Goal: Task Accomplishment & Management: Manage account settings

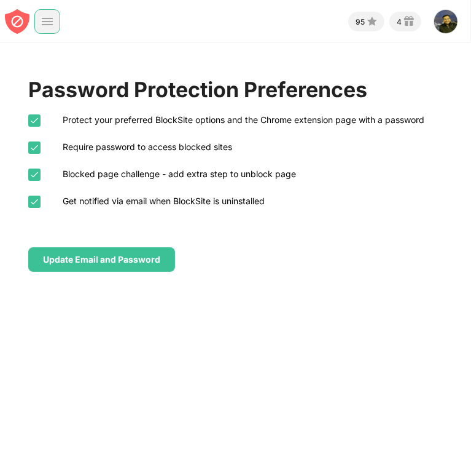
click at [42, 12] on div at bounding box center [47, 21] width 26 height 25
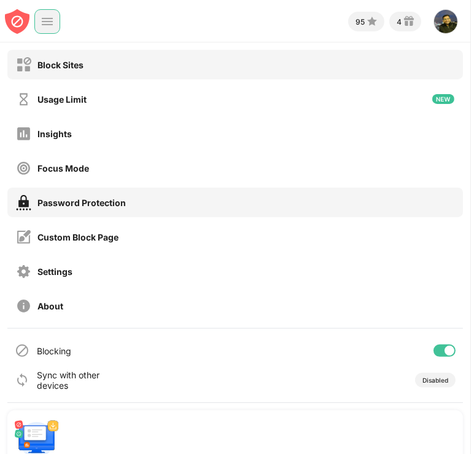
click at [63, 70] on div "Block Sites" at bounding box center [50, 64] width 68 height 15
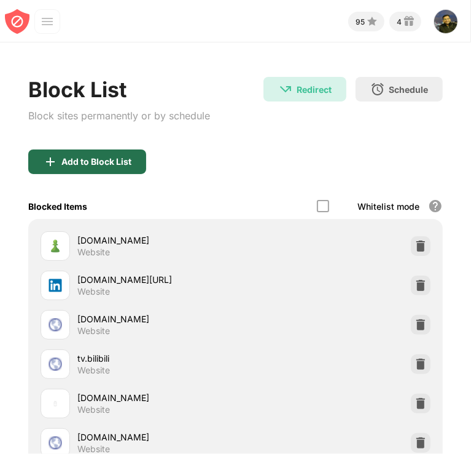
click at [84, 170] on div "Add to Block List" at bounding box center [87, 161] width 118 height 25
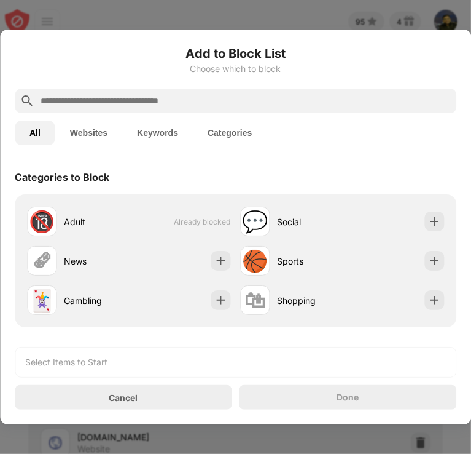
click at [106, 97] on input "text" at bounding box center [245, 100] width 412 height 15
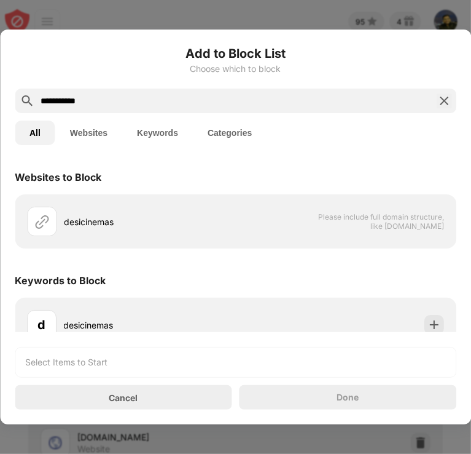
scroll to position [19, 0]
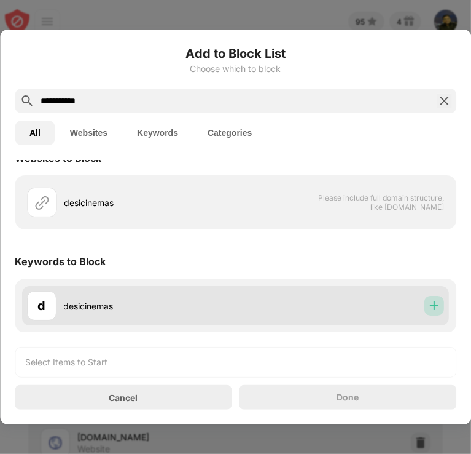
click at [428, 303] on img at bounding box center [434, 305] width 12 height 12
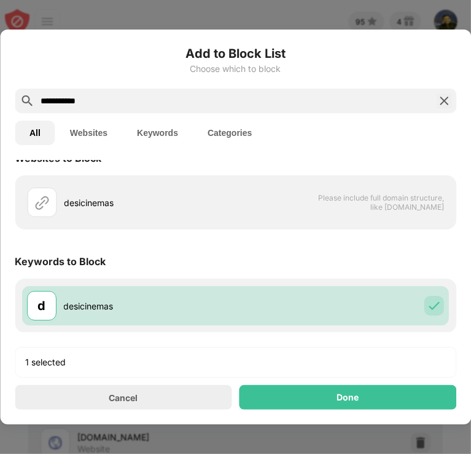
click at [99, 98] on input "**********" at bounding box center [235, 100] width 393 height 15
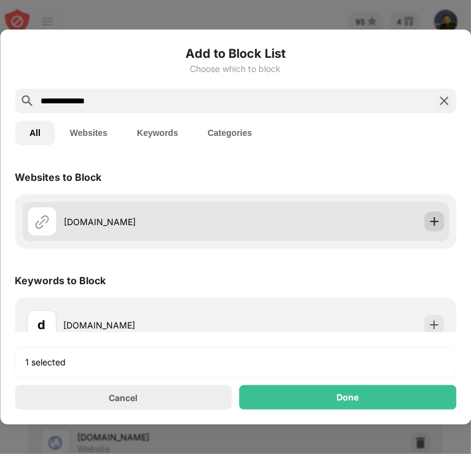
type input "**********"
click at [428, 223] on img at bounding box center [434, 221] width 12 height 12
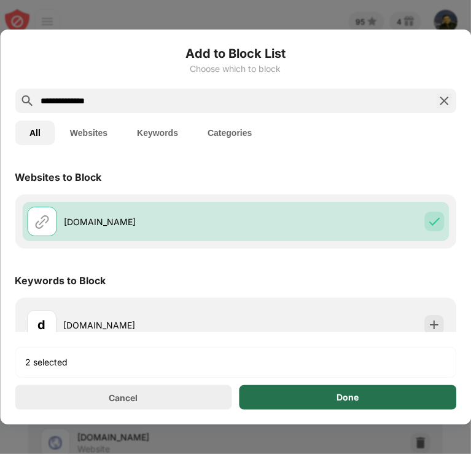
click at [345, 402] on div "Done" at bounding box center [349, 397] width 218 height 25
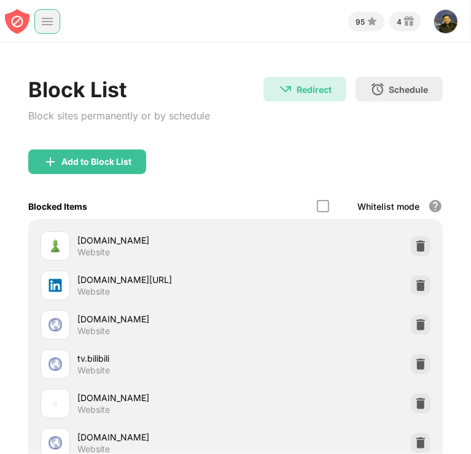
click at [47, 18] on img at bounding box center [47, 21] width 12 height 12
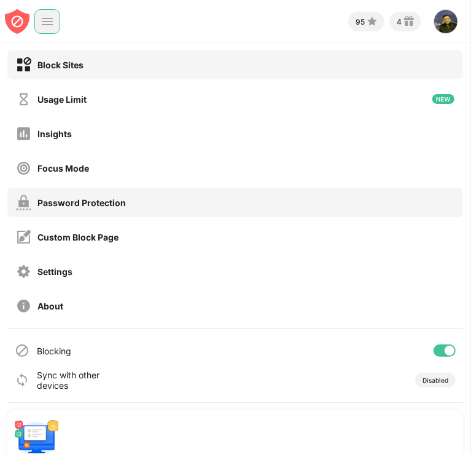
click at [65, 210] on div "Password Protection" at bounding box center [235, 202] width 456 height 30
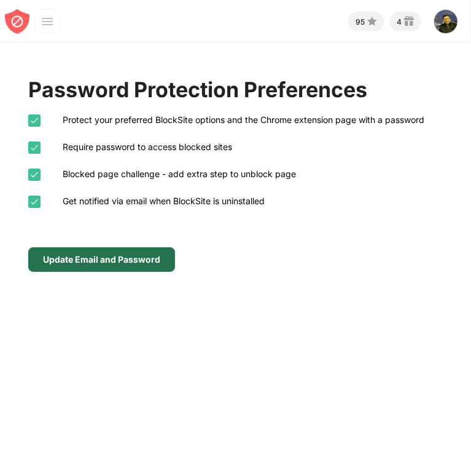
click at [74, 250] on div "Update Email and Password" at bounding box center [101, 259] width 147 height 25
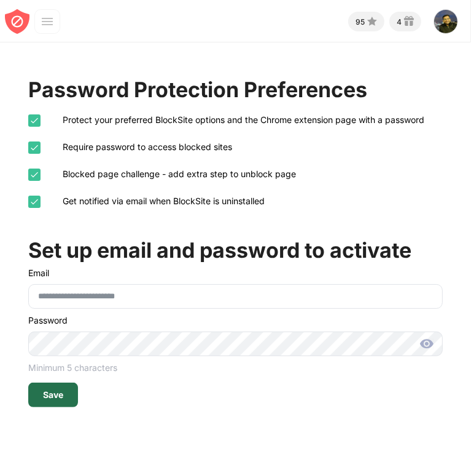
click at [69, 387] on div "Save" at bounding box center [53, 394] width 50 height 25
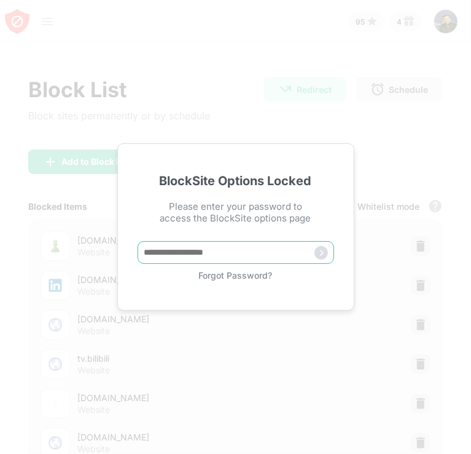
click at [236, 259] on input "text" at bounding box center [236, 252] width 197 height 23
type input "******"
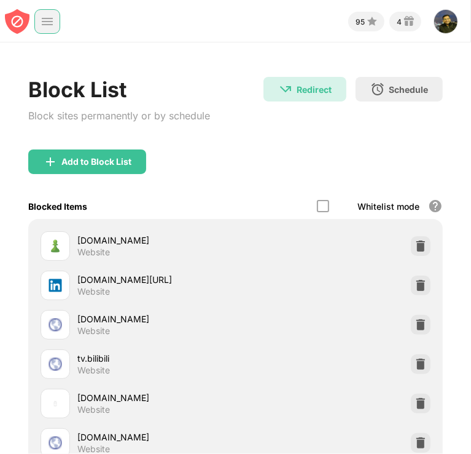
click at [45, 17] on img at bounding box center [47, 21] width 12 height 12
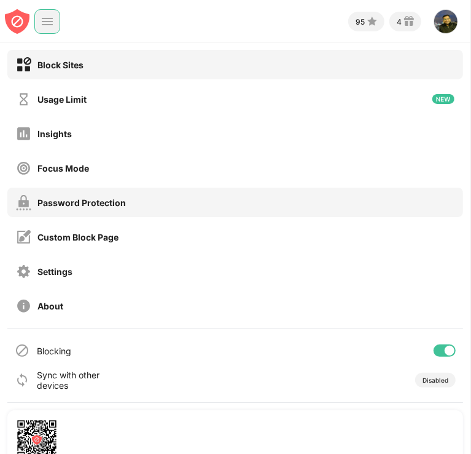
click at [50, 195] on div "Password Protection" at bounding box center [71, 202] width 110 height 15
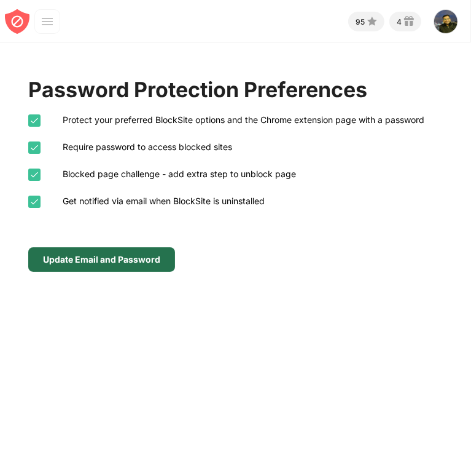
click at [76, 251] on div "Update Email and Password" at bounding box center [101, 259] width 147 height 25
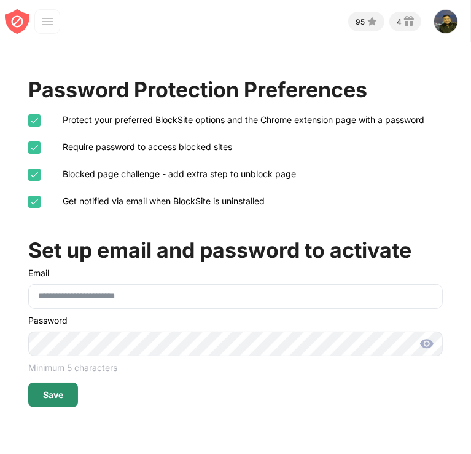
click at [53, 394] on div "Save" at bounding box center [53, 395] width 20 height 10
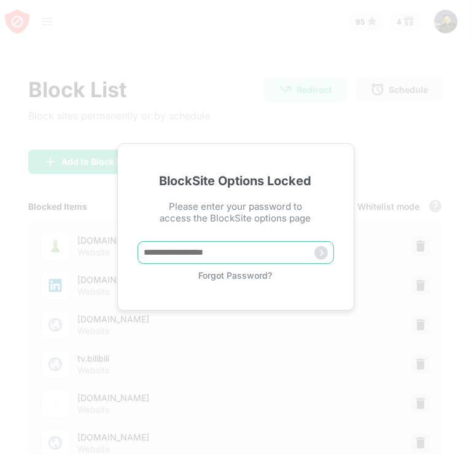
click at [252, 251] on input "text" at bounding box center [236, 252] width 197 height 23
type input "******"
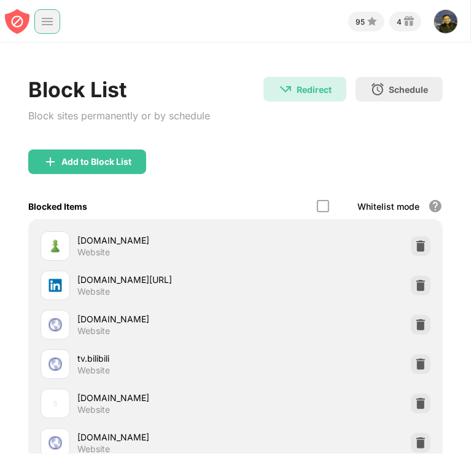
click at [50, 23] on img at bounding box center [47, 21] width 12 height 12
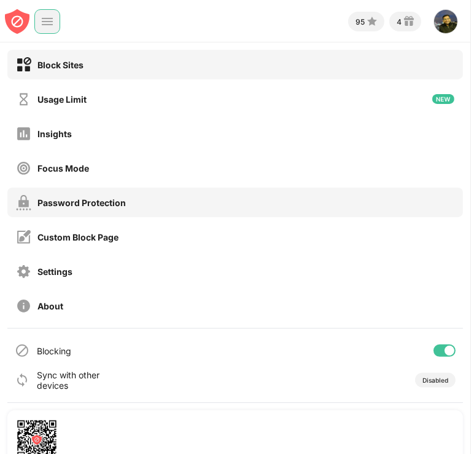
click at [61, 196] on div "Password Protection" at bounding box center [71, 202] width 110 height 15
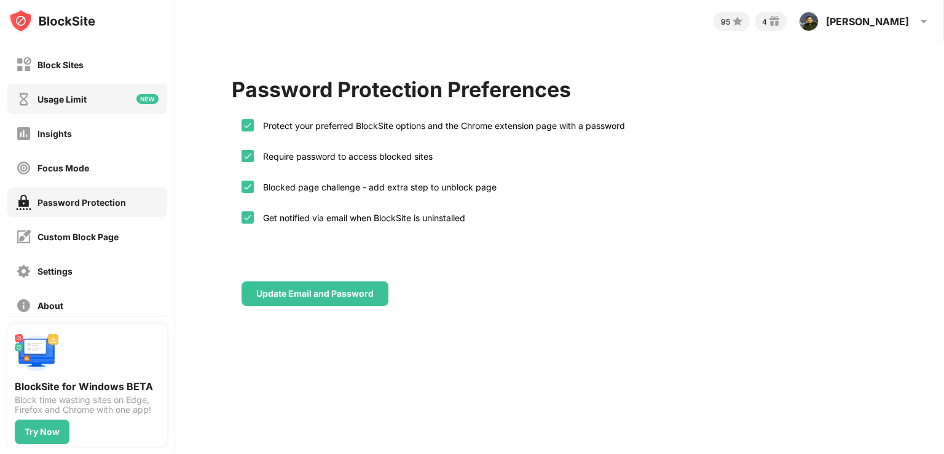
click at [103, 105] on div "Usage Limit" at bounding box center [87, 99] width 160 height 30
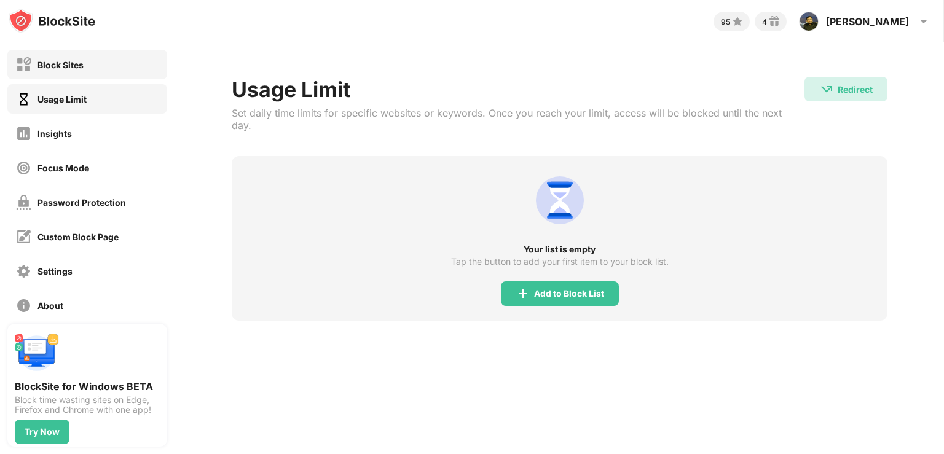
click at [106, 61] on div "Block Sites" at bounding box center [87, 65] width 160 height 30
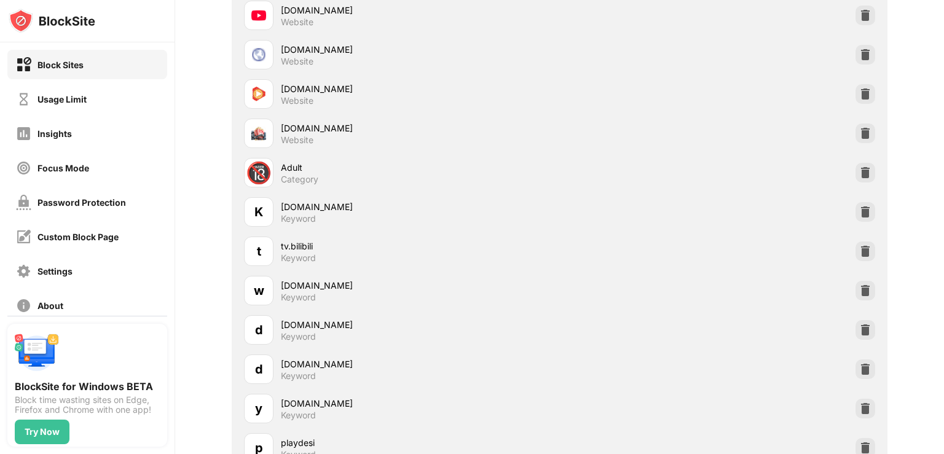
scroll to position [664, 0]
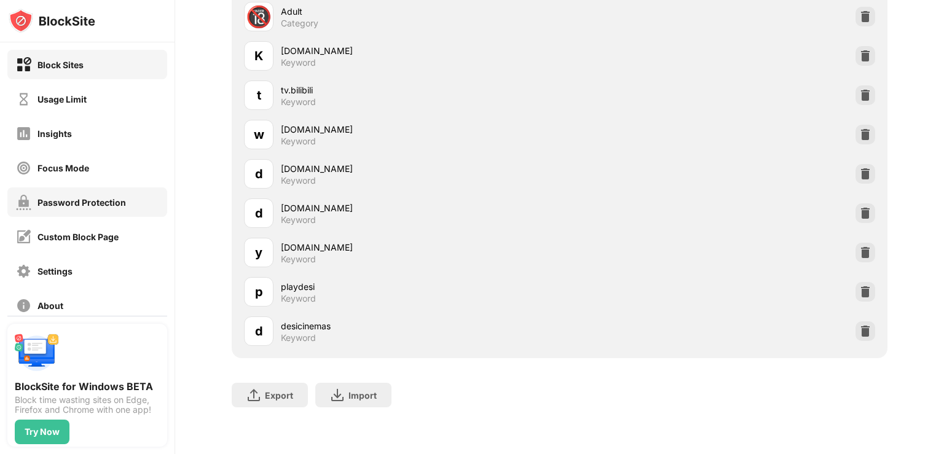
click at [109, 194] on div "Password Protection" at bounding box center [87, 202] width 160 height 30
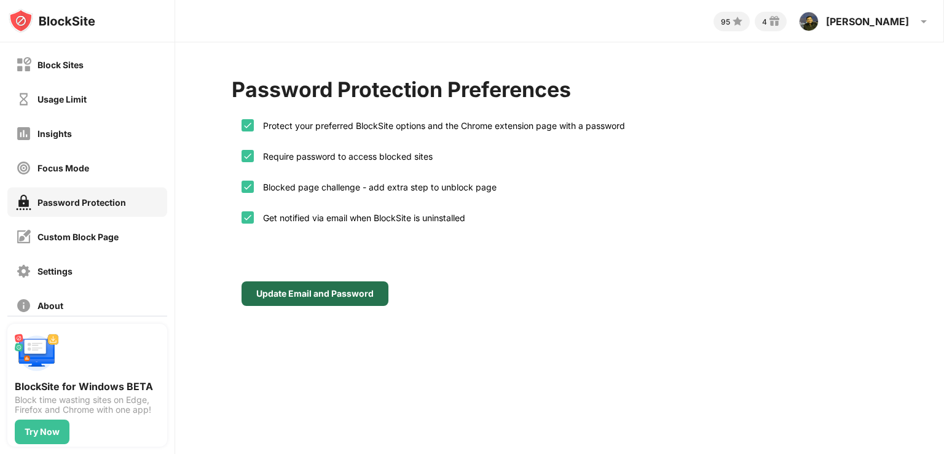
click at [339, 285] on div "Update Email and Password" at bounding box center [315, 294] width 147 height 25
